Goal: Find specific page/section: Find specific page/section

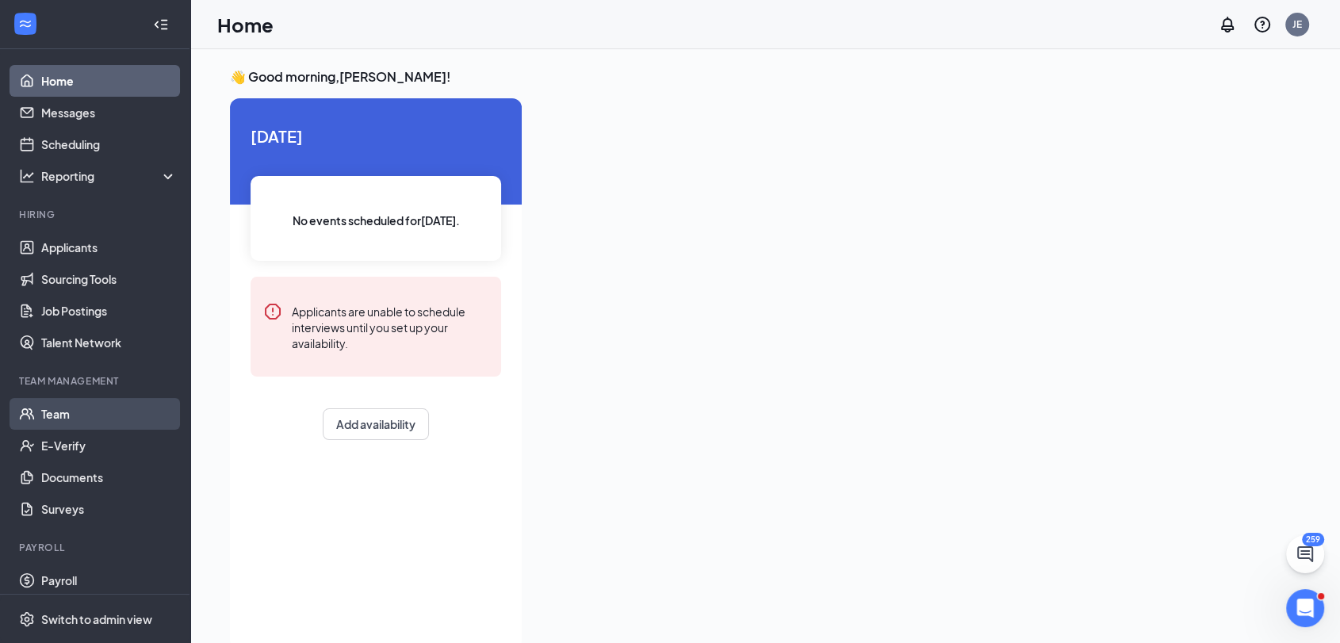
click at [64, 403] on link "Team" at bounding box center [109, 414] width 136 height 32
click at [82, 420] on link "Team" at bounding box center [109, 414] width 136 height 32
